Goal: Contribute content

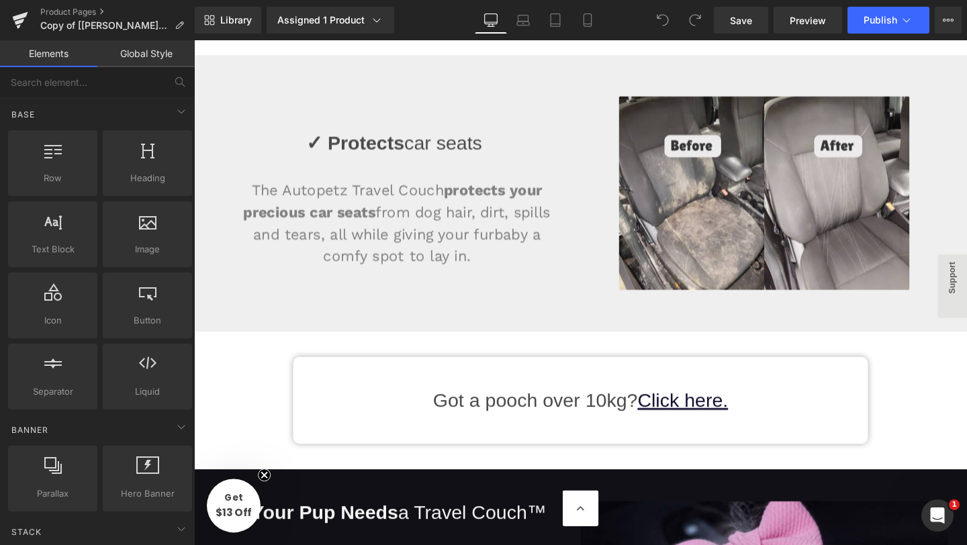
scroll to position [2887, 0]
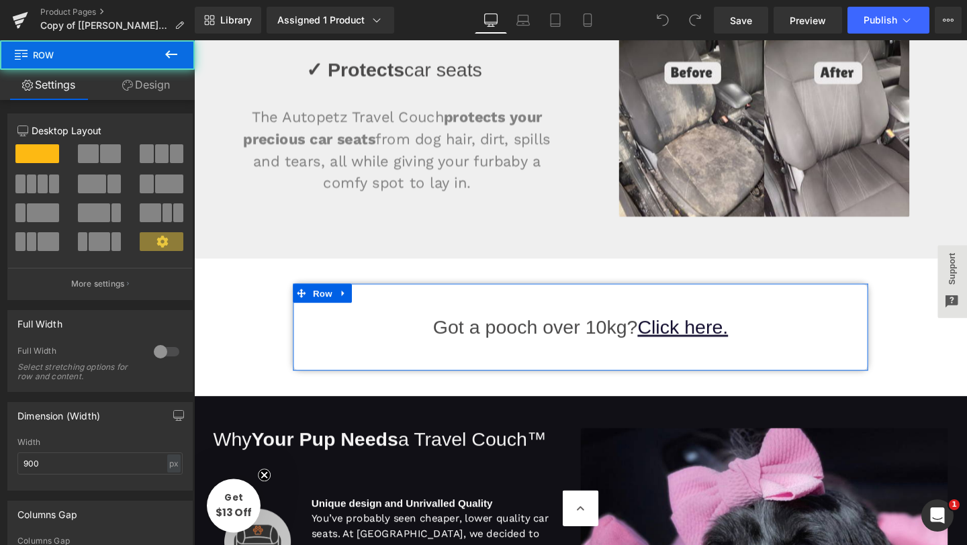
click at [749, 325] on div "Got a pooch over 10kg? Click here. Heading" at bounding box center [600, 341] width 564 height 91
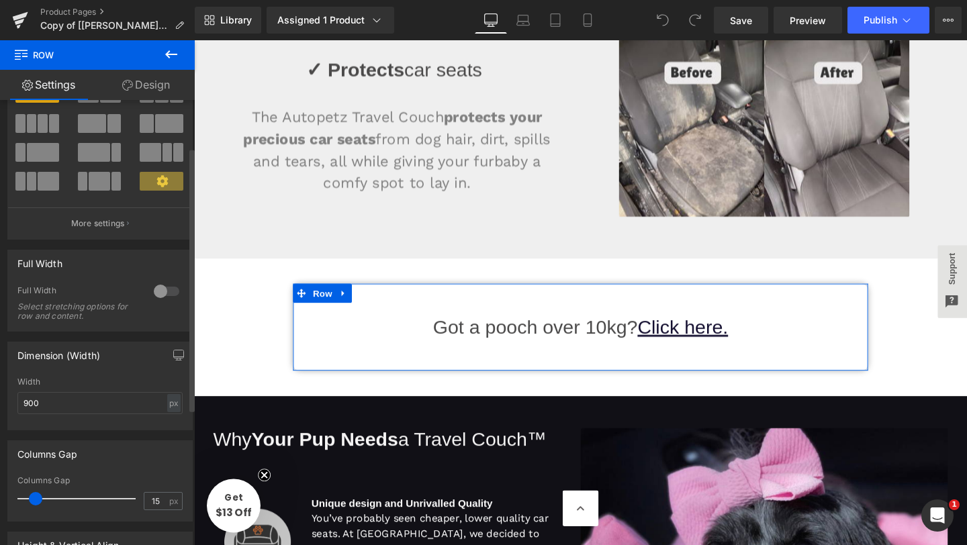
scroll to position [0, 0]
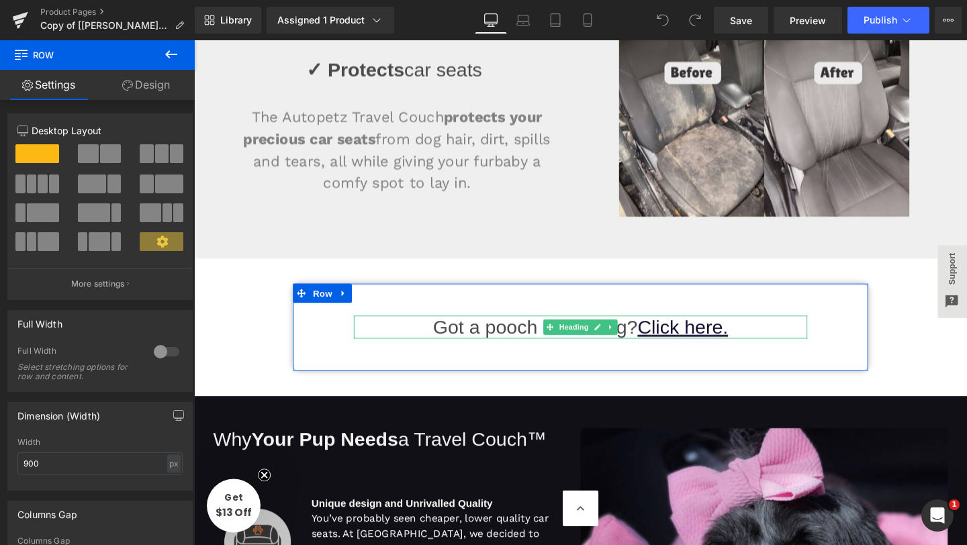
click at [710, 346] on u "Click here." at bounding box center [707, 341] width 95 height 22
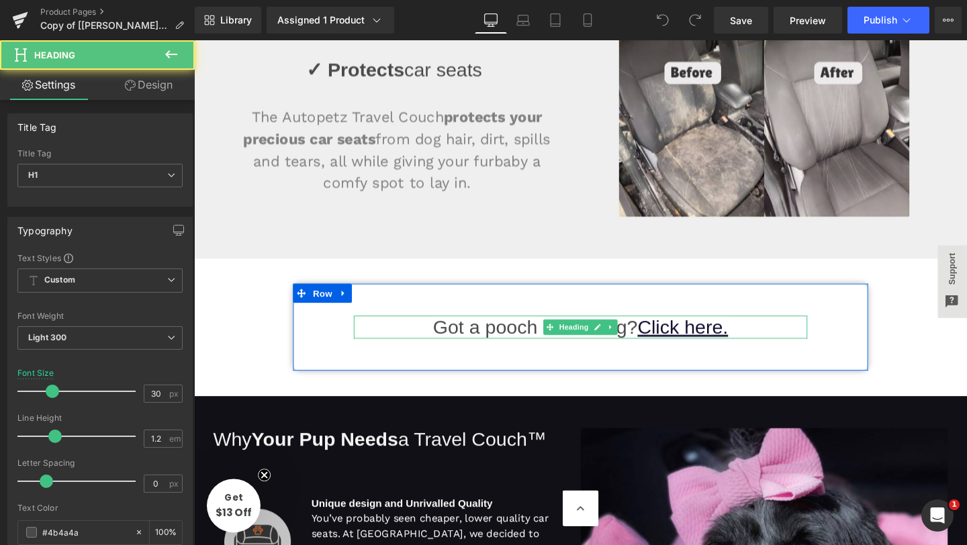
click at [716, 342] on u "Click here." at bounding box center [707, 341] width 95 height 22
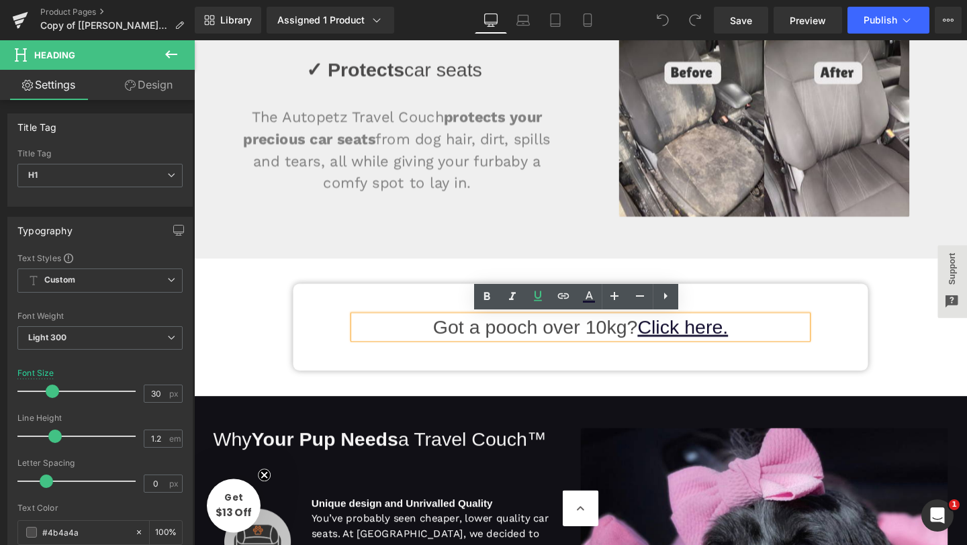
click at [716, 342] on u "Click here." at bounding box center [707, 341] width 95 height 22
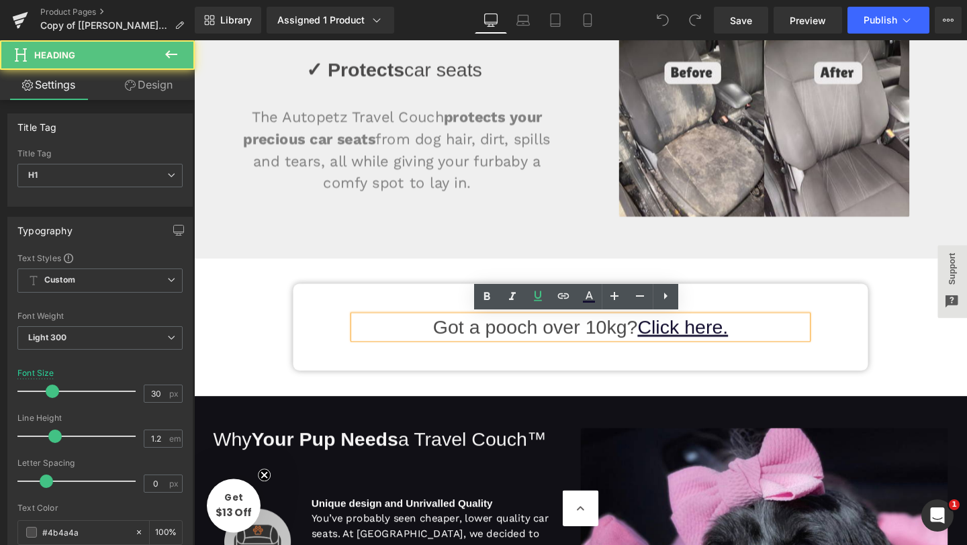
click at [716, 342] on u "Click here." at bounding box center [707, 341] width 95 height 22
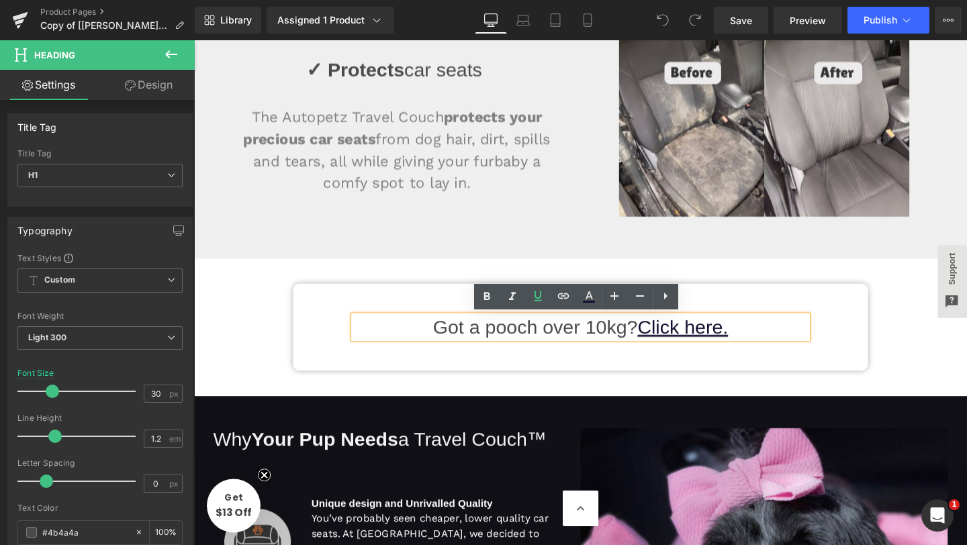
click at [749, 343] on u "Click here." at bounding box center [707, 341] width 95 height 22
drag, startPoint x: 763, startPoint y: 344, endPoint x: 665, endPoint y: 345, distance: 98.0
click at [665, 345] on h1 "Got a pooch over 10kg? Click here." at bounding box center [600, 342] width 477 height 24
click at [565, 298] on icon at bounding box center [562, 295] width 11 height 5
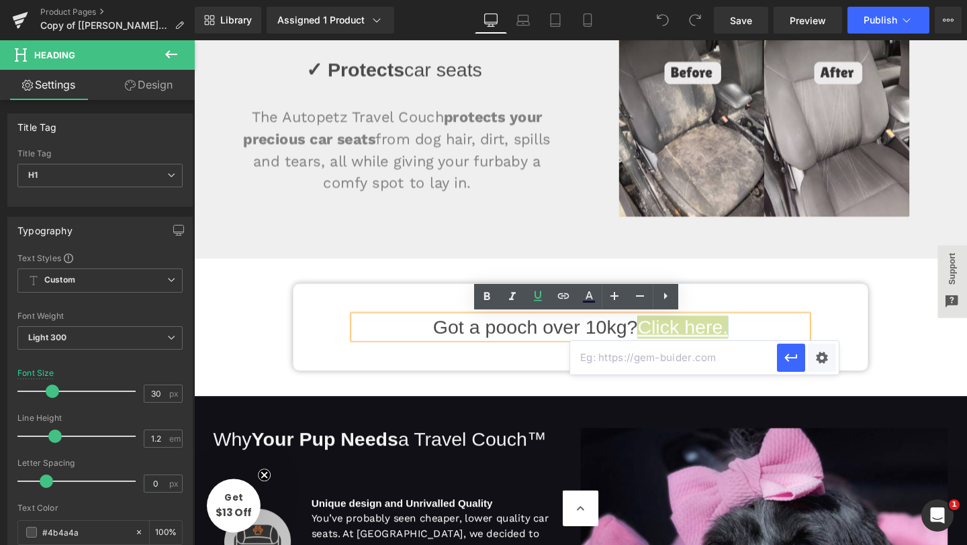
click at [613, 352] on input "text" at bounding box center [673, 358] width 207 height 34
paste input "[URL][DOMAIN_NAME]"
type input "[URL][DOMAIN_NAME]"
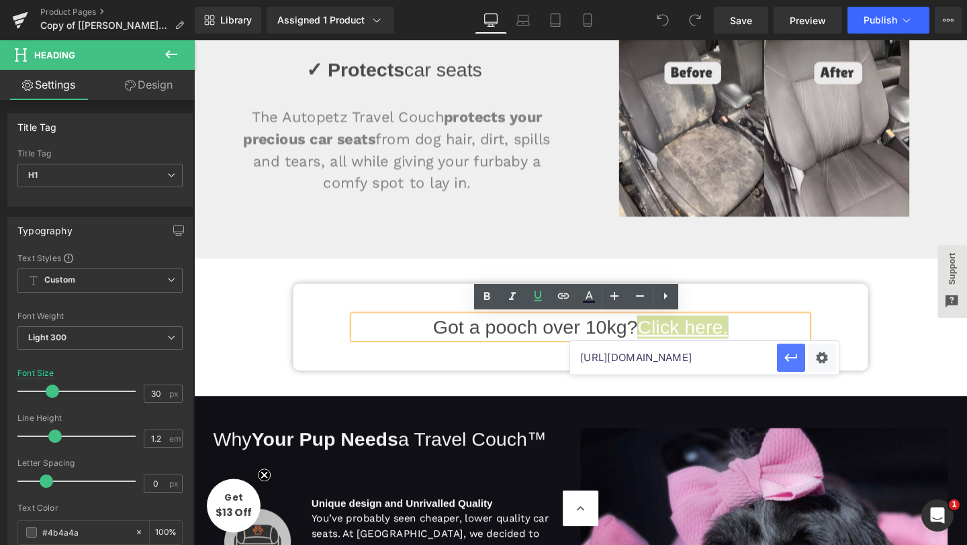
click at [793, 360] on icon "button" at bounding box center [791, 358] width 16 height 16
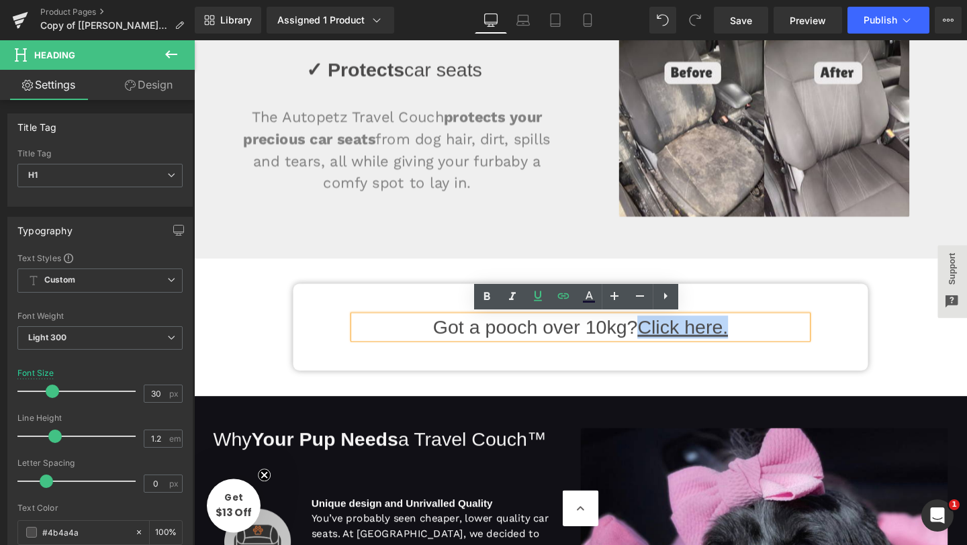
click at [764, 373] on div "Got a pooch over 10kg? Click here. Heading" at bounding box center [600, 341] width 564 height 91
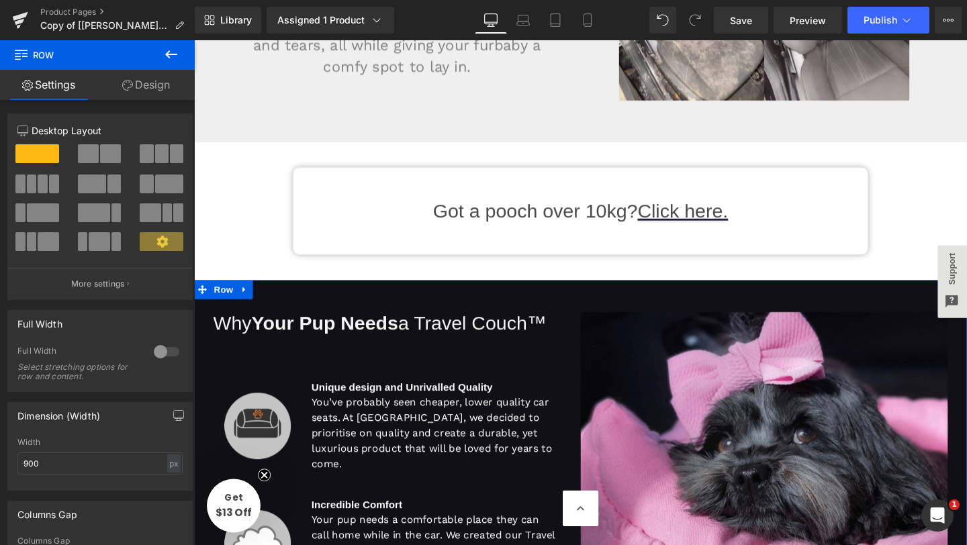
scroll to position [3020, 0]
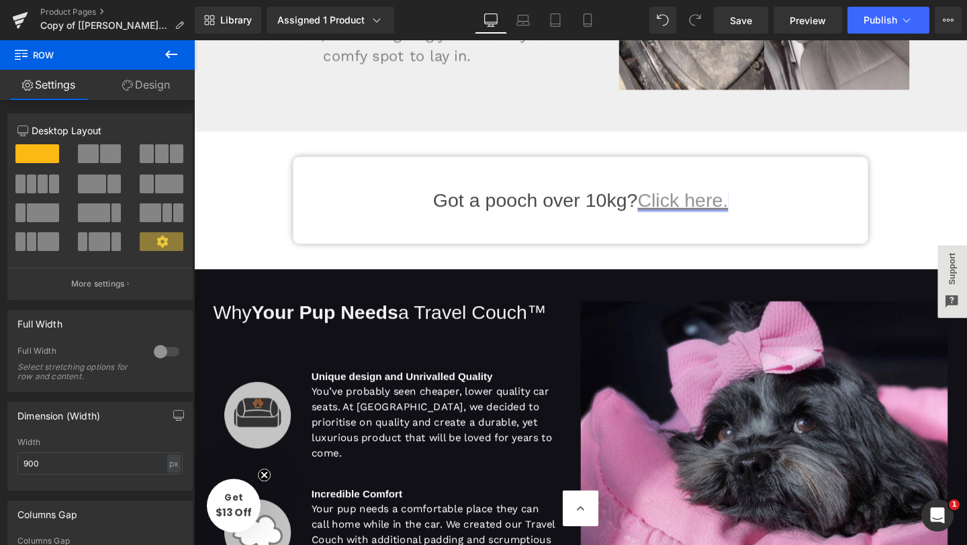
click at [707, 209] on link "Click here." at bounding box center [707, 208] width 95 height 22
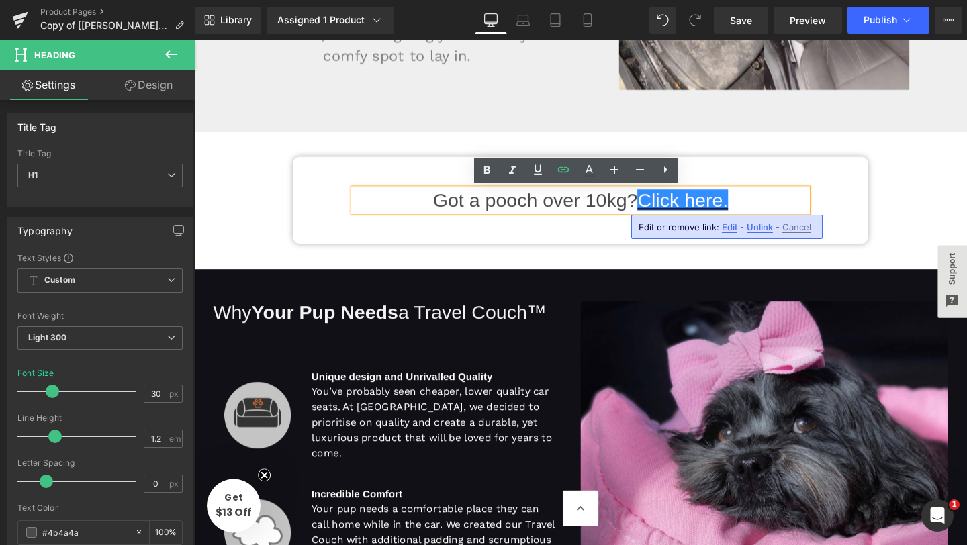
click at [898, 193] on div "Got a pooch over 10kg? Click here. Heading Row" at bounding box center [600, 208] width 604 height 91
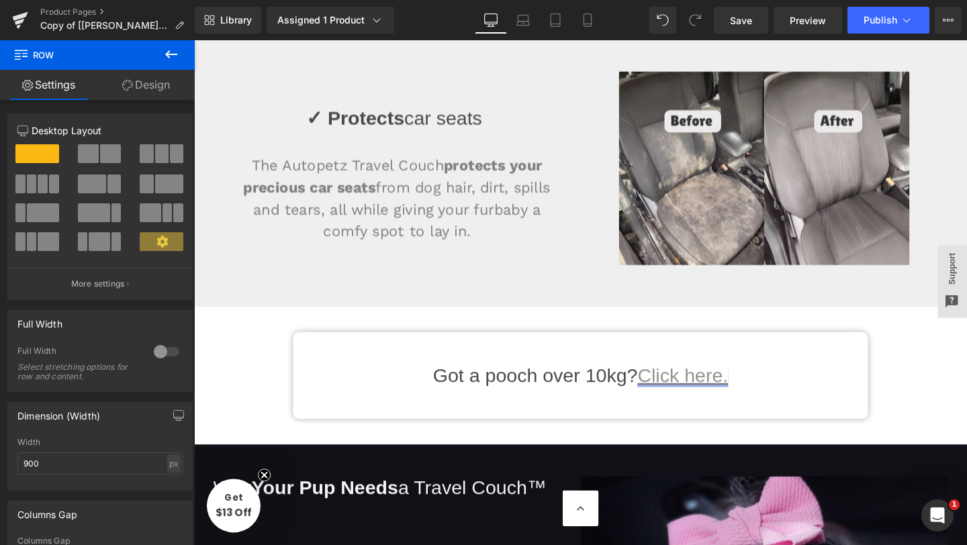
scroll to position [2770, 0]
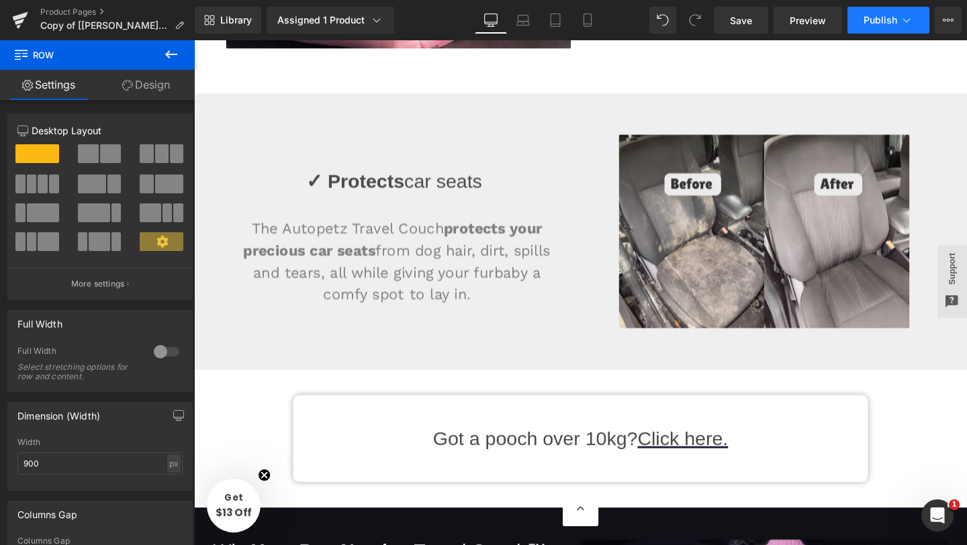
click at [882, 21] on span "Publish" at bounding box center [881, 20] width 34 height 11
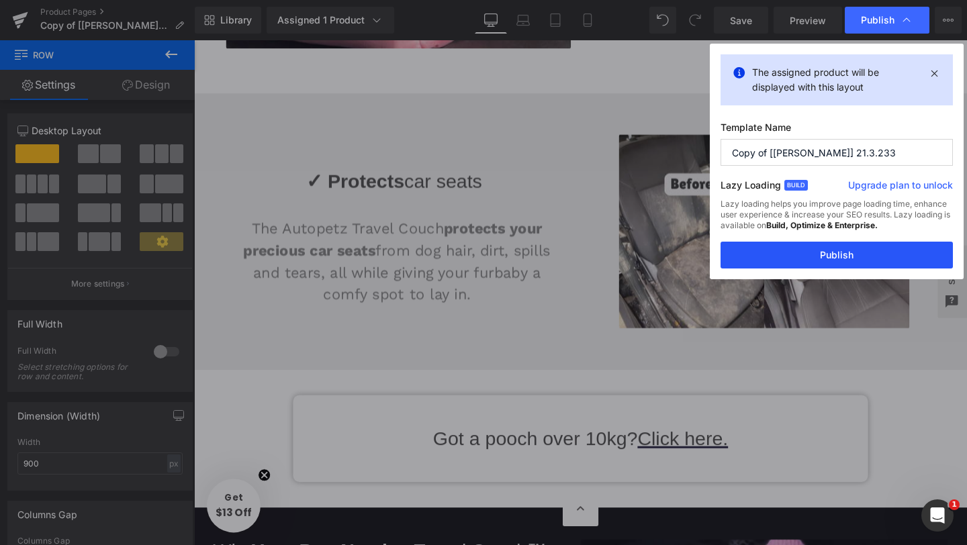
drag, startPoint x: 822, startPoint y: 257, endPoint x: 554, endPoint y: 344, distance: 281.6
click at [822, 257] on button "Publish" at bounding box center [837, 255] width 232 height 27
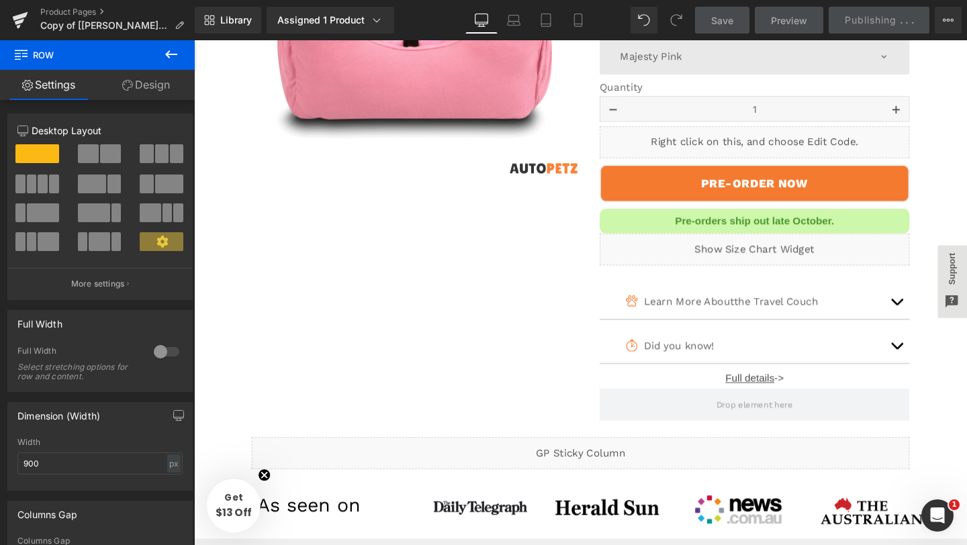
scroll to position [307, 0]
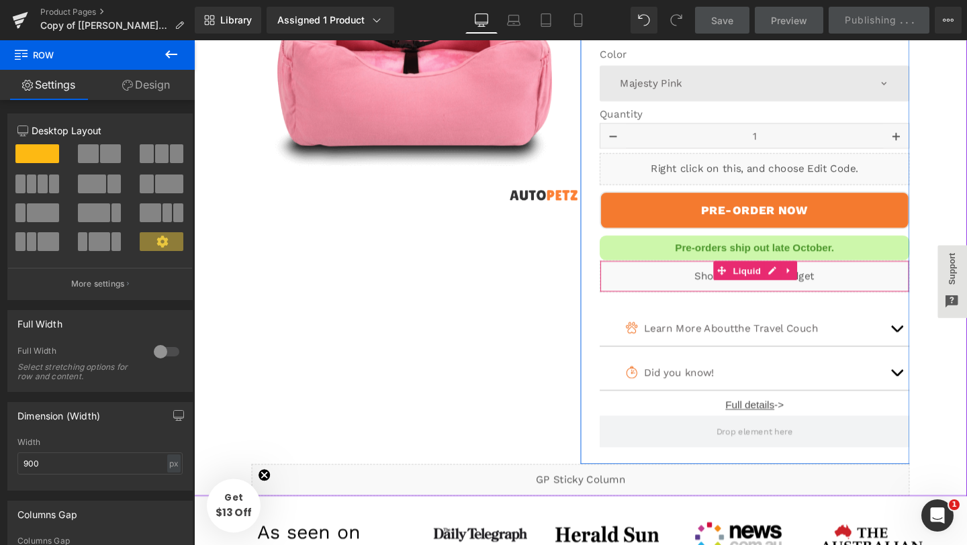
click at [726, 282] on div "Liquid" at bounding box center [783, 289] width 326 height 34
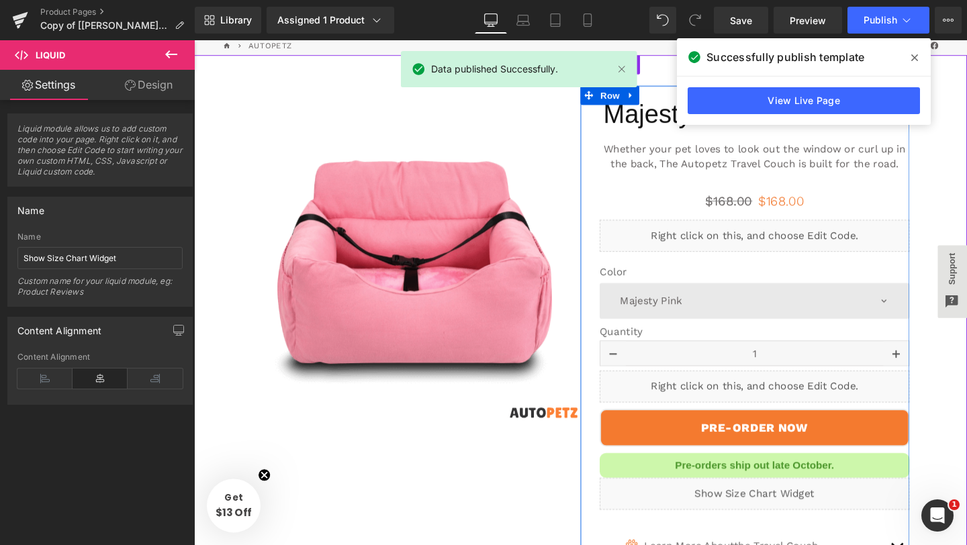
scroll to position [0, 0]
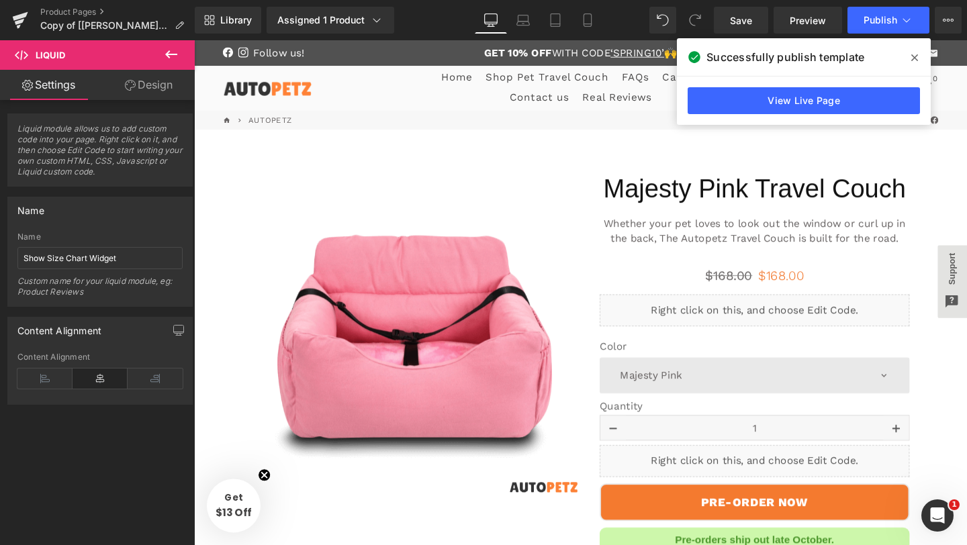
click at [913, 64] on span at bounding box center [914, 57] width 21 height 21
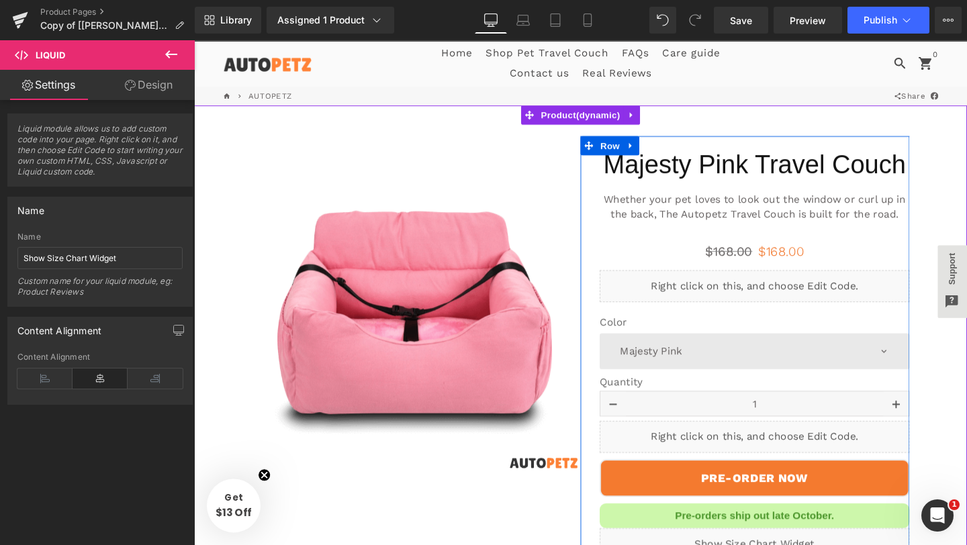
scroll to position [36, 0]
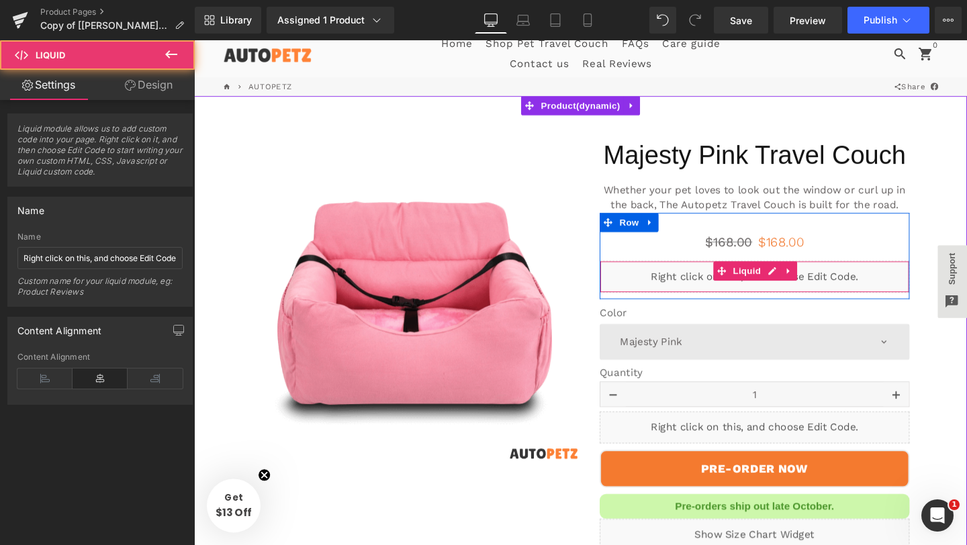
click at [709, 291] on div "Liquid" at bounding box center [783, 289] width 326 height 34
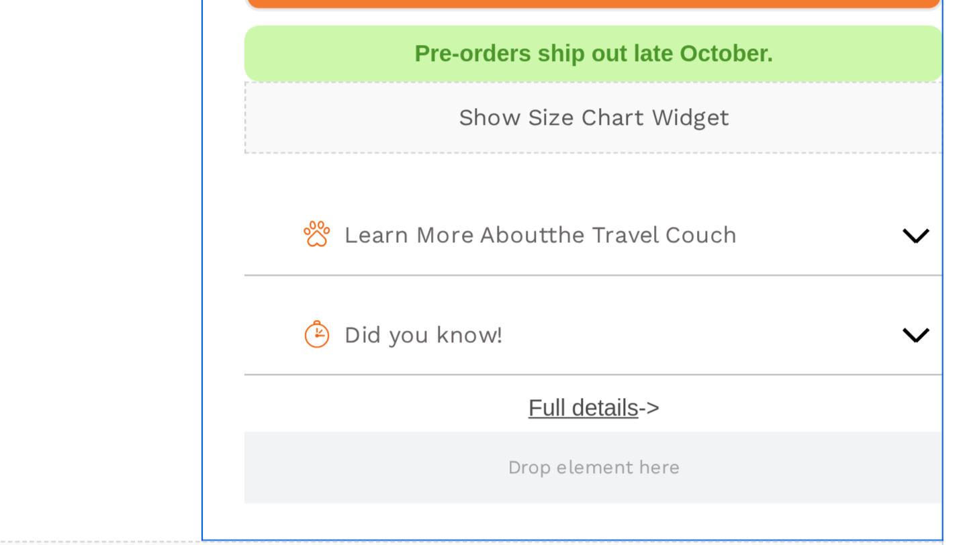
scroll to position [383, 0]
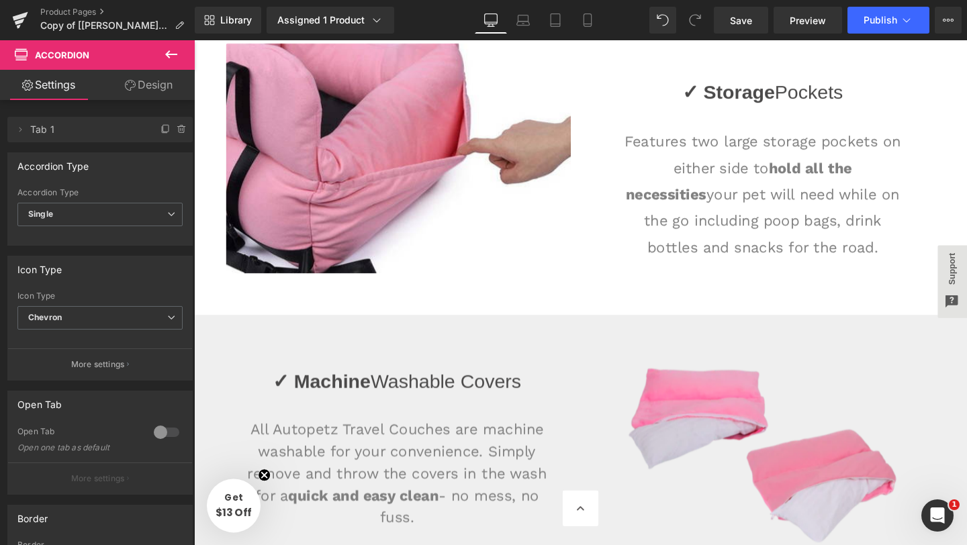
scroll to position [1345, 0]
